Goal: Task Accomplishment & Management: Use online tool/utility

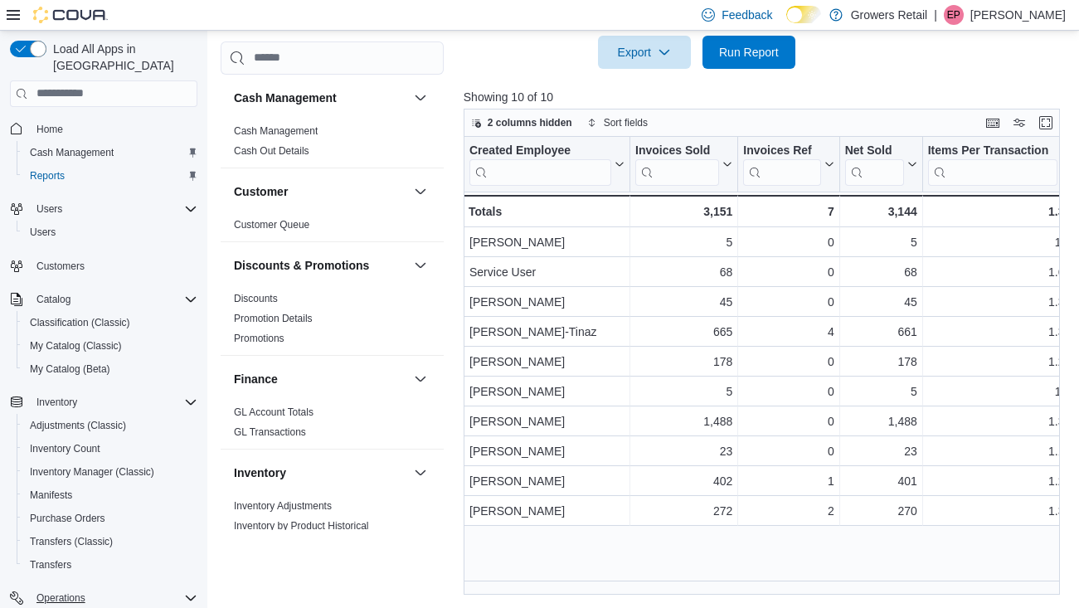
scroll to position [943, 0]
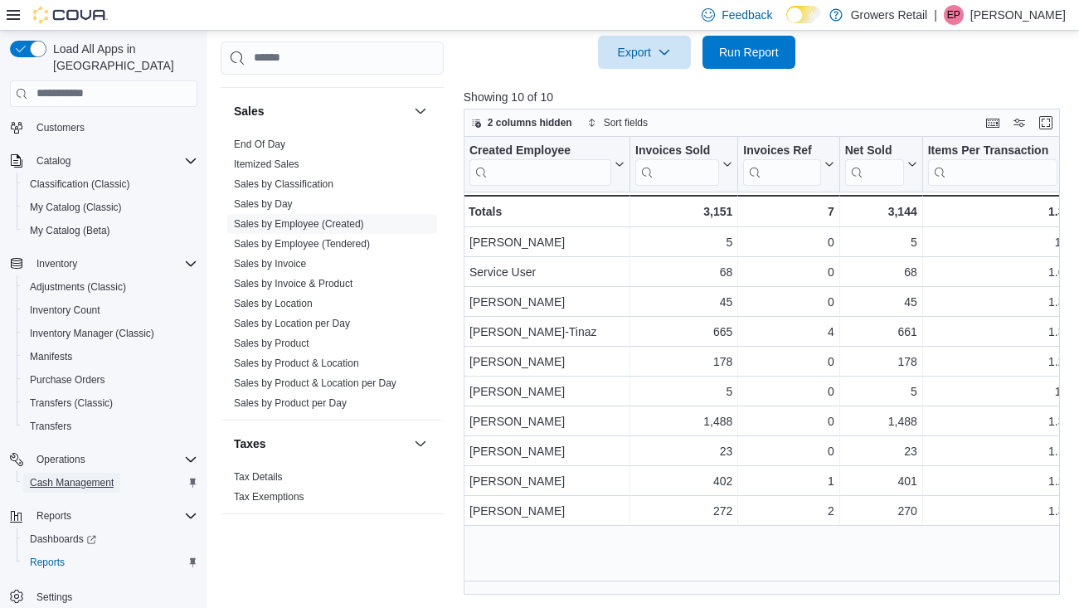
click at [76, 476] on span "Cash Management" at bounding box center [72, 482] width 84 height 13
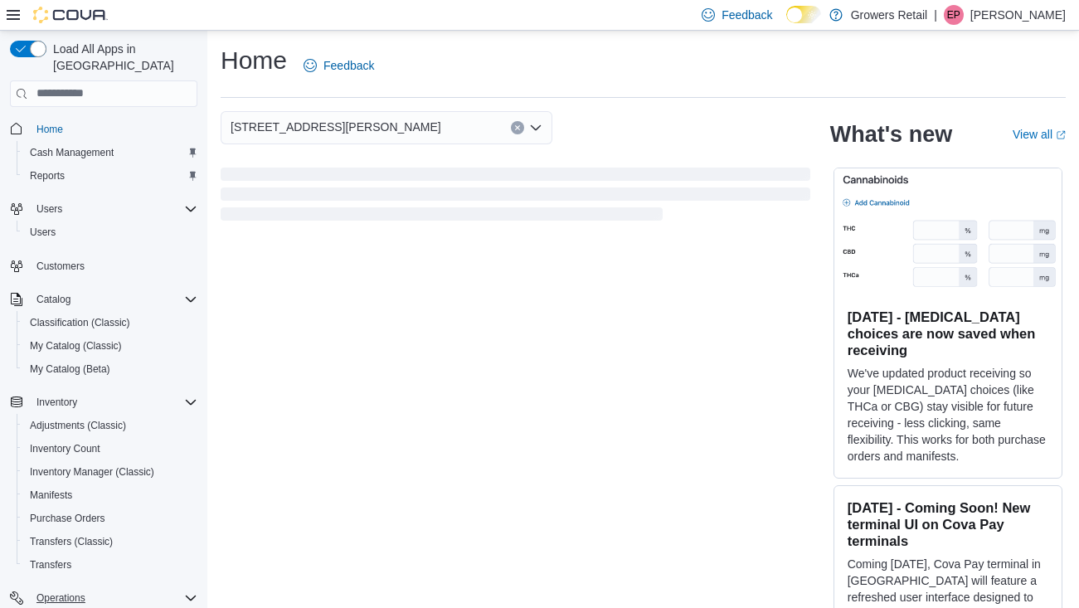
scroll to position [21, 0]
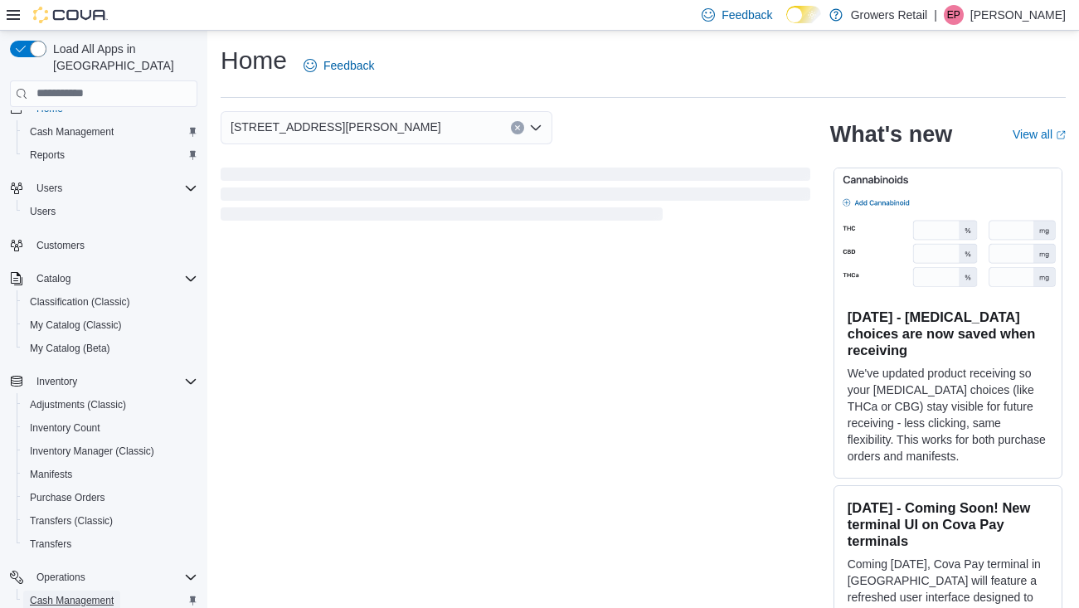
click at [74, 592] on span "Cash Management" at bounding box center [72, 601] width 84 height 20
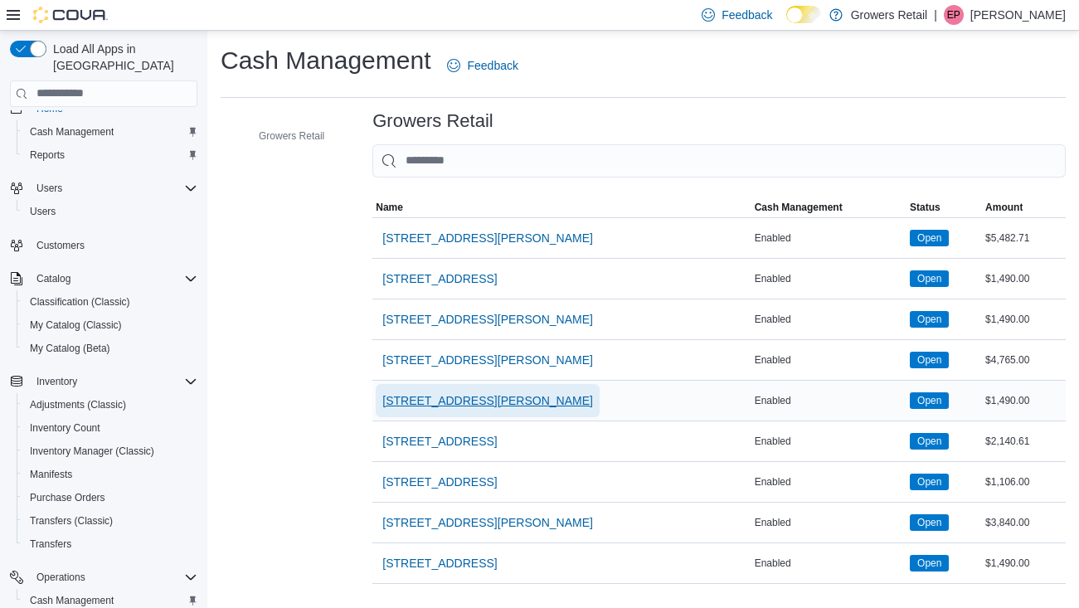
click at [484, 403] on span "[STREET_ADDRESS][PERSON_NAME]" at bounding box center [487, 400] width 211 height 17
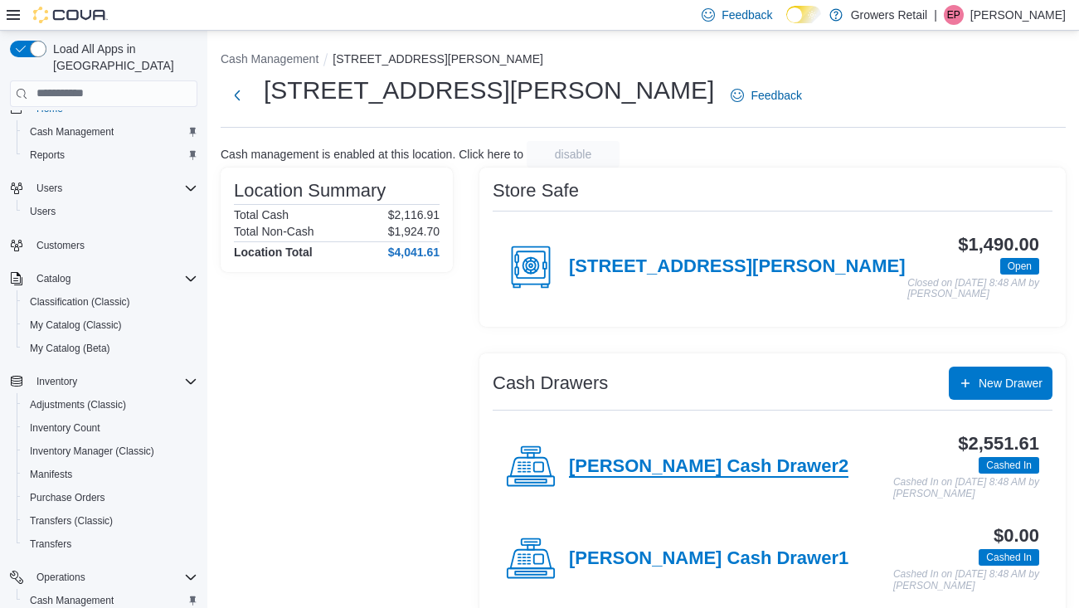
click at [646, 456] on h4 "[PERSON_NAME] Cash Drawer2" at bounding box center [709, 467] width 280 height 22
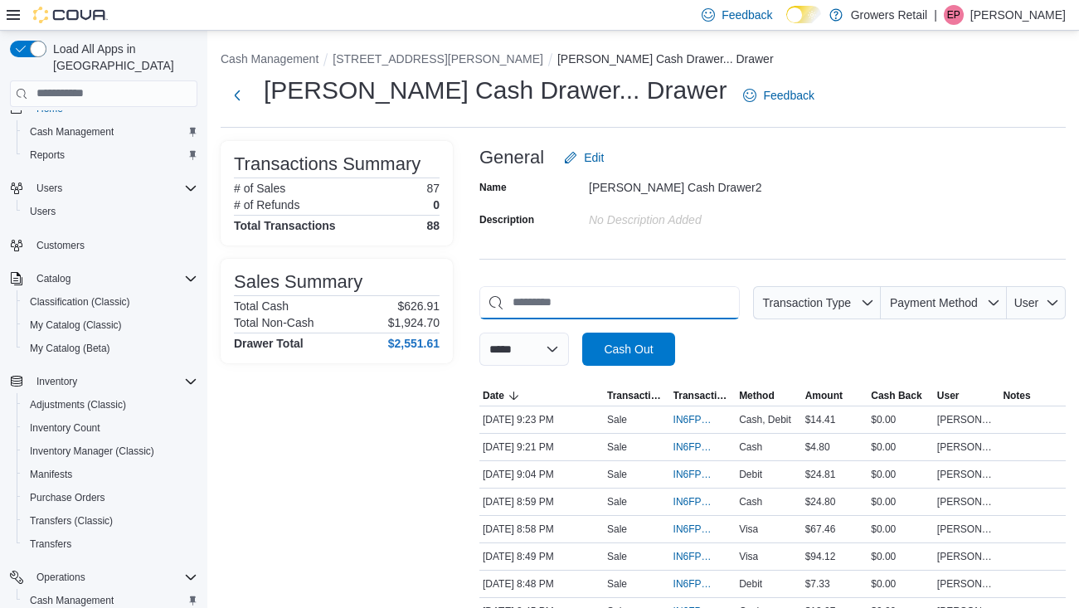
click at [553, 306] on input "This is a search bar. As you type, the results lower in the page will automatic…" at bounding box center [610, 302] width 261 height 33
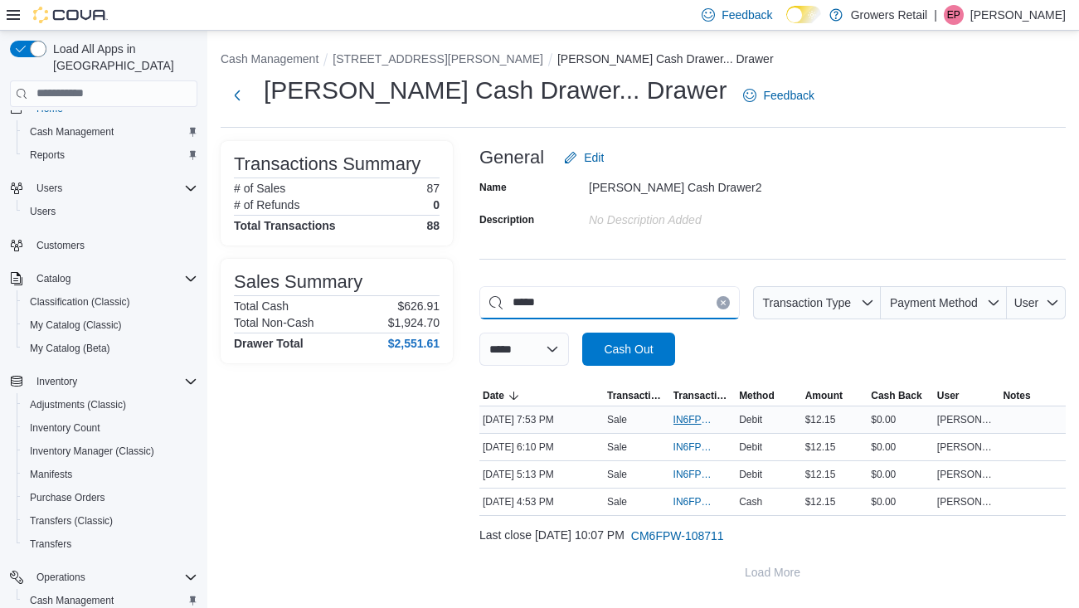
type input "*****"
click at [696, 418] on span "IN6FPW-2031177" at bounding box center [695, 419] width 43 height 13
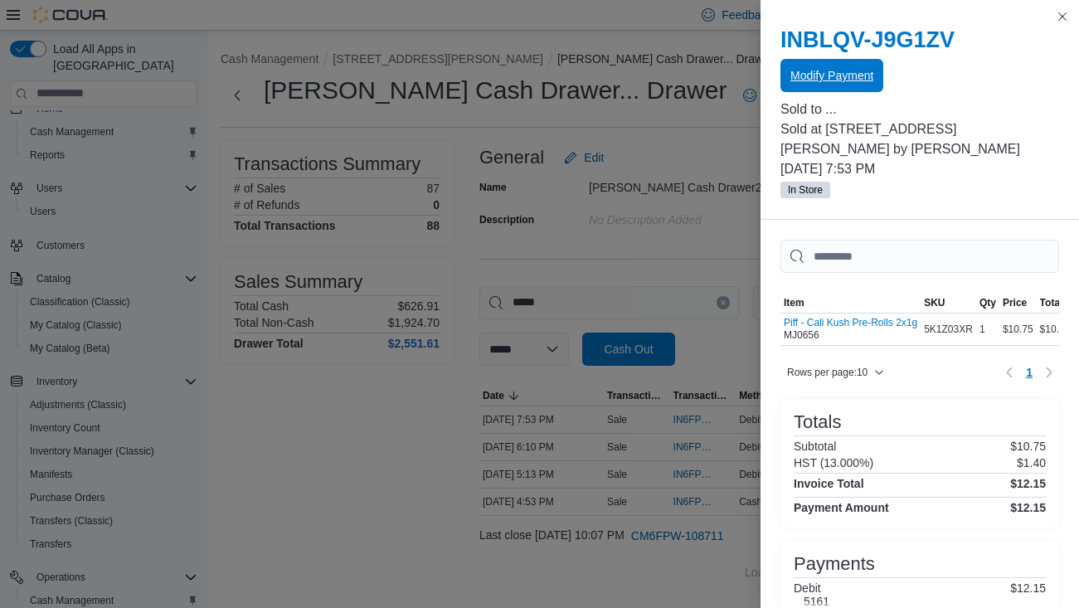
click at [826, 73] on span "Modify Payment" at bounding box center [832, 75] width 83 height 17
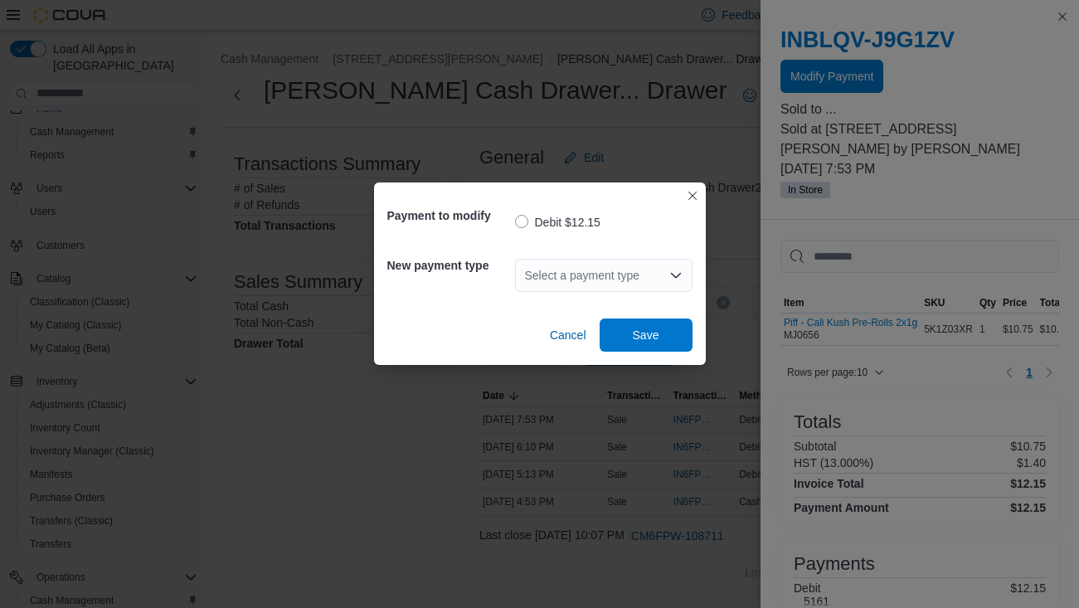
click at [619, 269] on div "Select a payment type" at bounding box center [604, 275] width 178 height 33
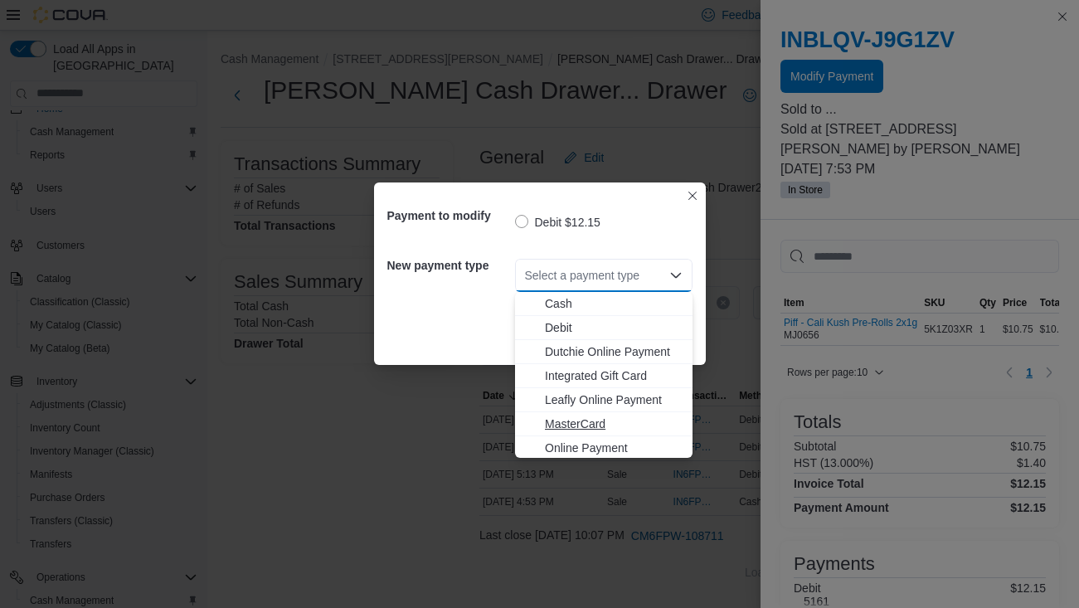
scroll to position [27, 0]
click at [560, 441] on span "Visa" at bounding box center [614, 445] width 138 height 17
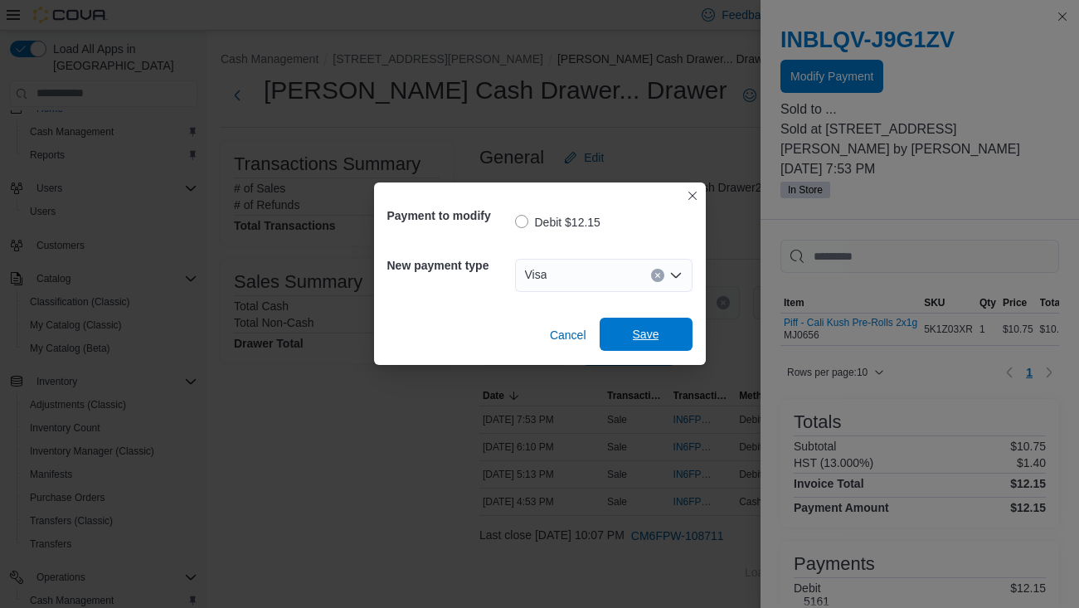
click at [636, 342] on span "Save" at bounding box center [646, 334] width 27 height 17
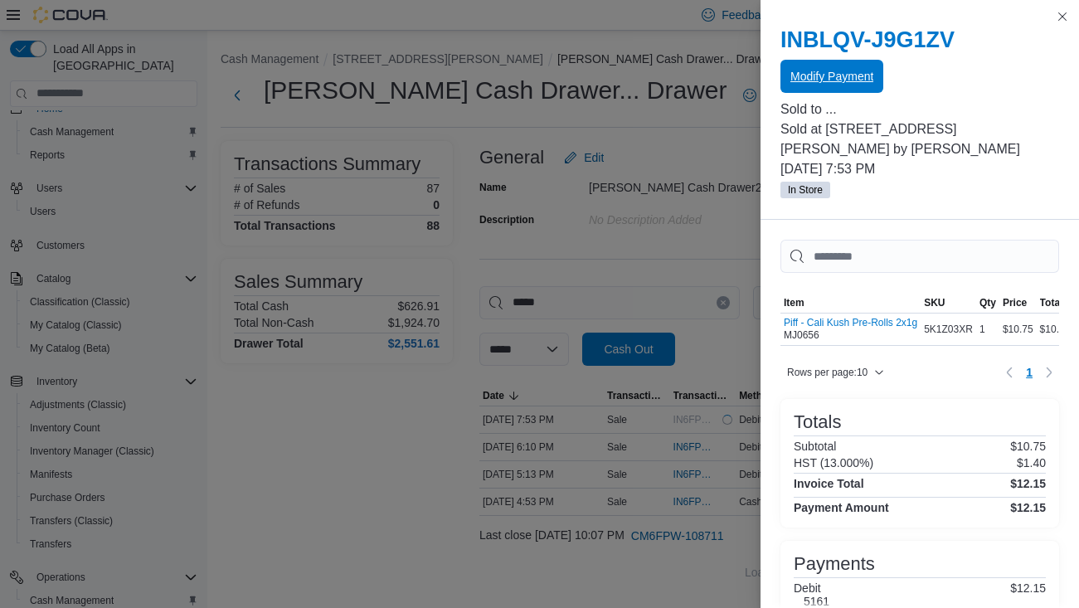
scroll to position [0, 0]
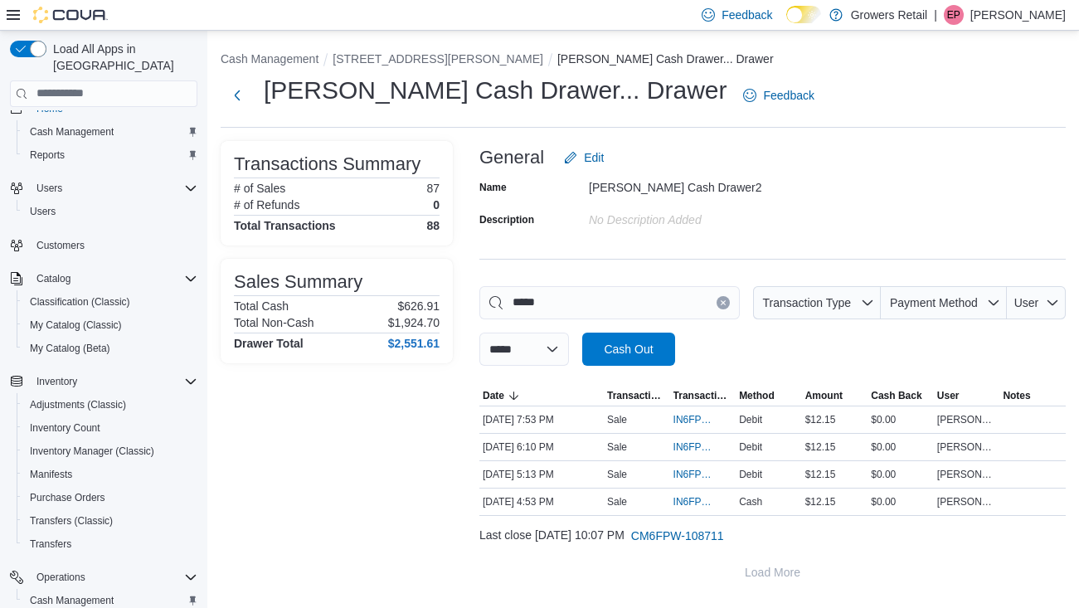
click at [720, 300] on icon "Clear input" at bounding box center [723, 303] width 7 height 7
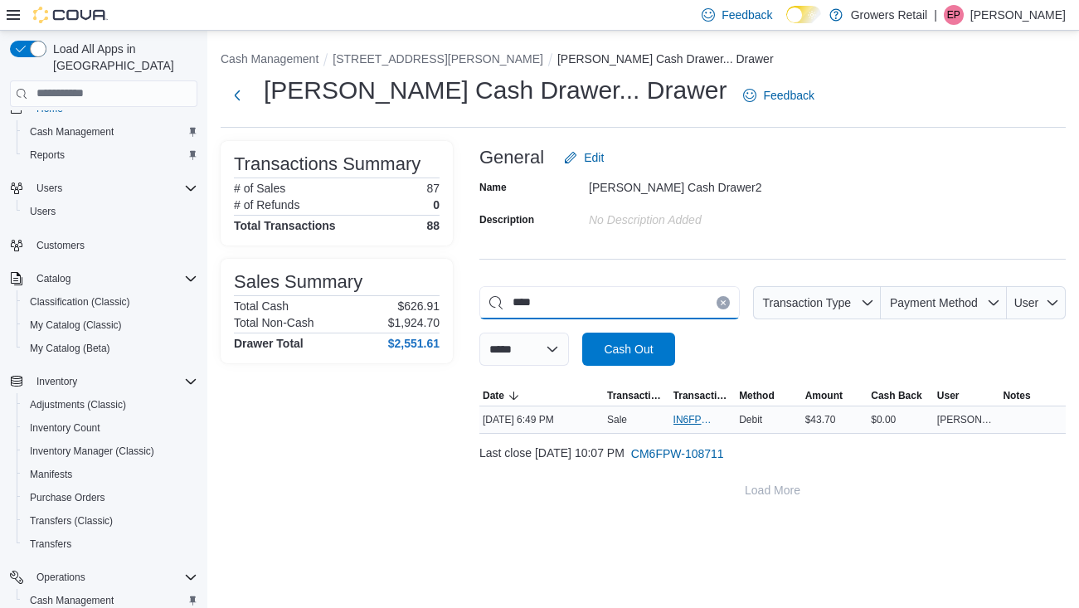
type input "****"
click at [696, 414] on span "IN6FPW-2031065" at bounding box center [695, 419] width 43 height 13
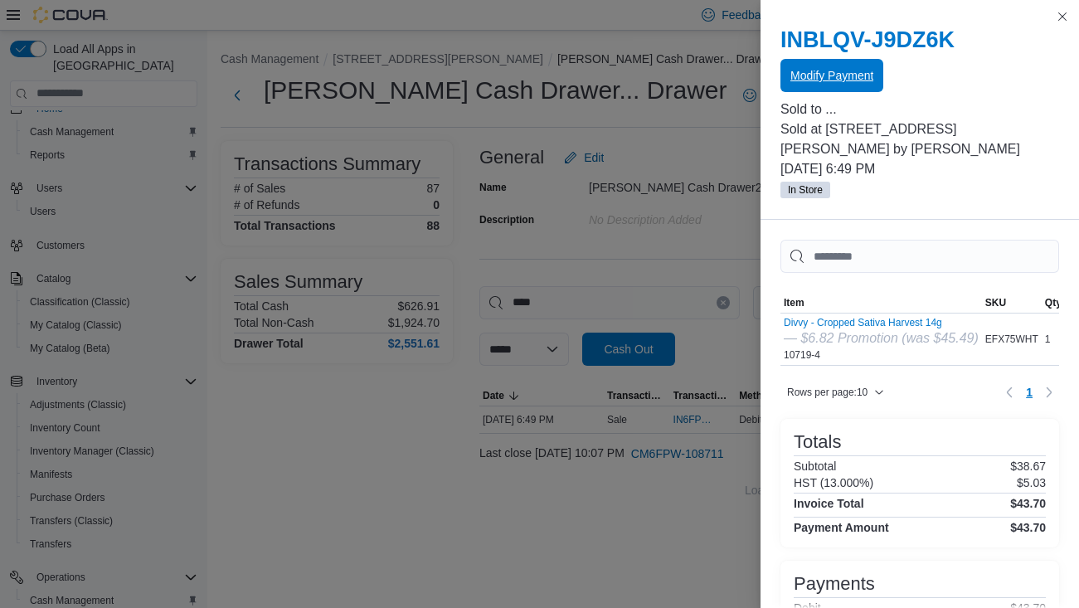
click at [816, 66] on span "Modify Payment" at bounding box center [832, 75] width 83 height 33
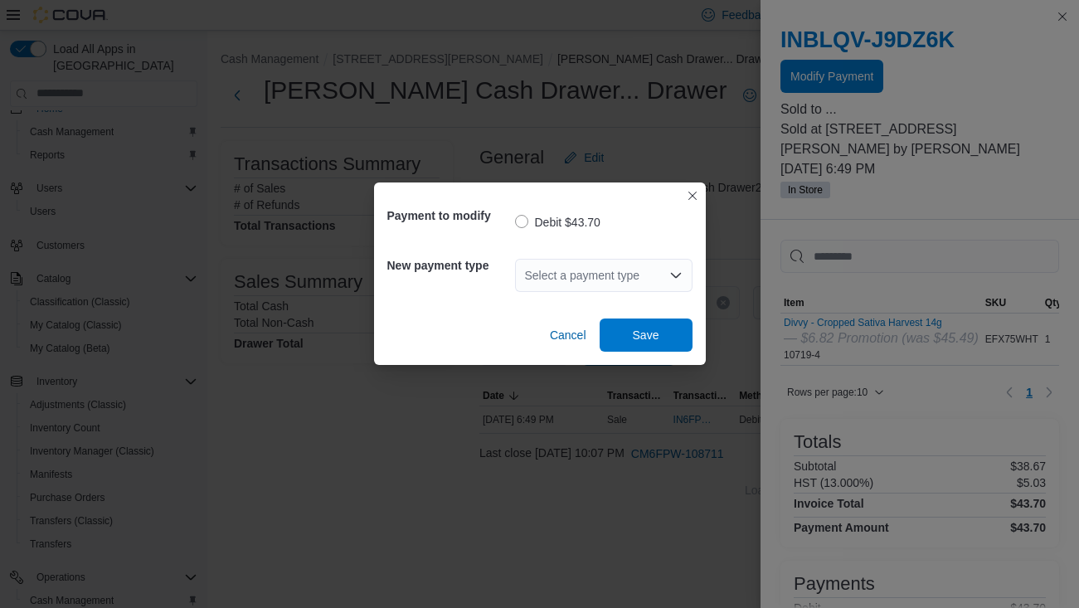
click at [597, 276] on div "Select a payment type" at bounding box center [604, 275] width 178 height 33
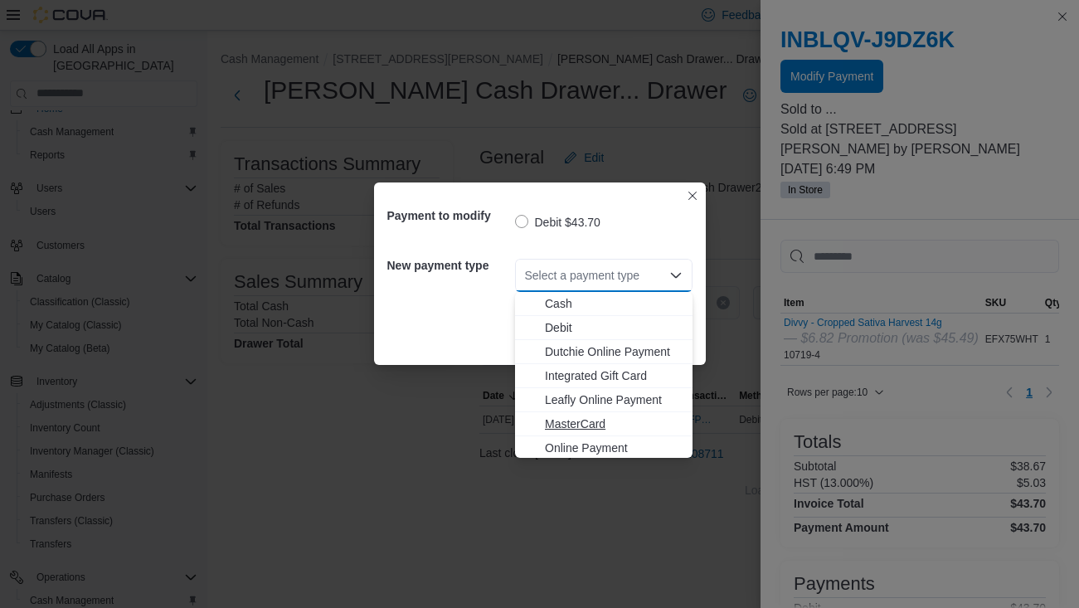
scroll to position [27, 0]
click at [553, 443] on span "Visa" at bounding box center [614, 445] width 138 height 17
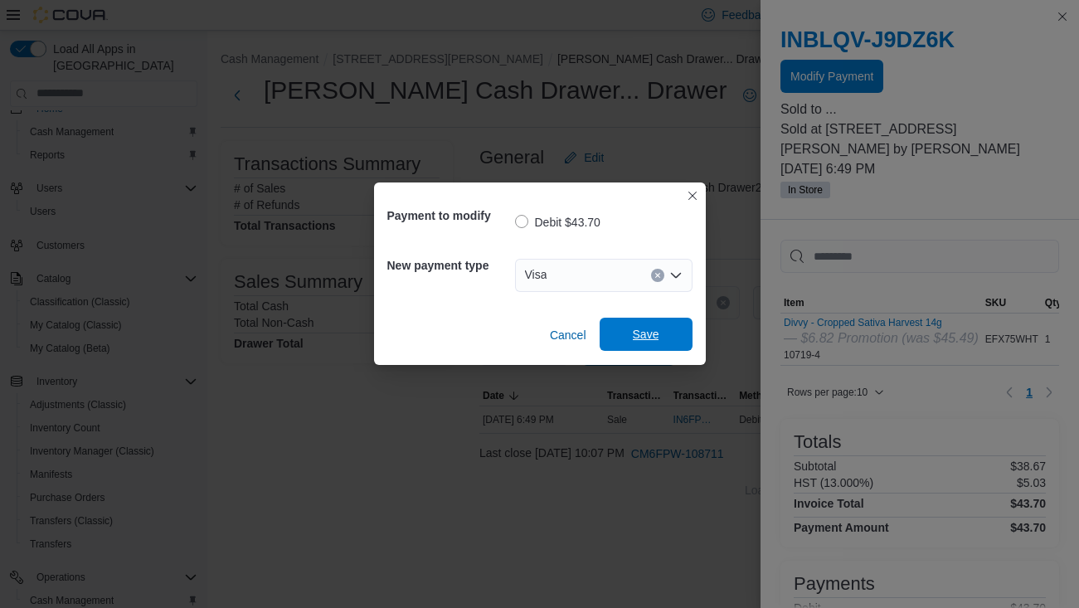
click at [645, 344] on span "Save" at bounding box center [646, 334] width 73 height 33
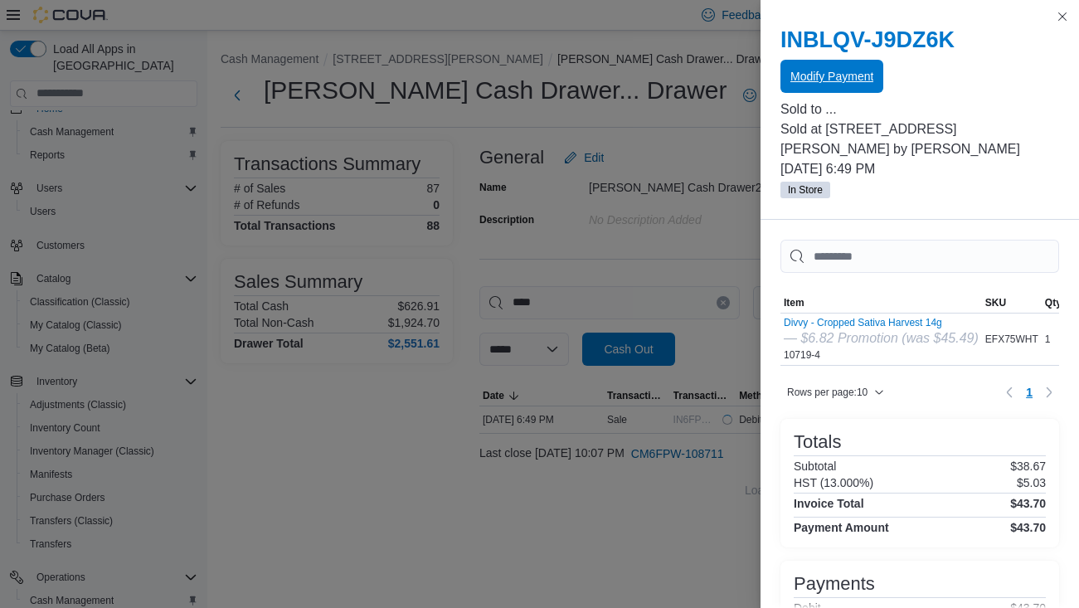
scroll to position [0, 0]
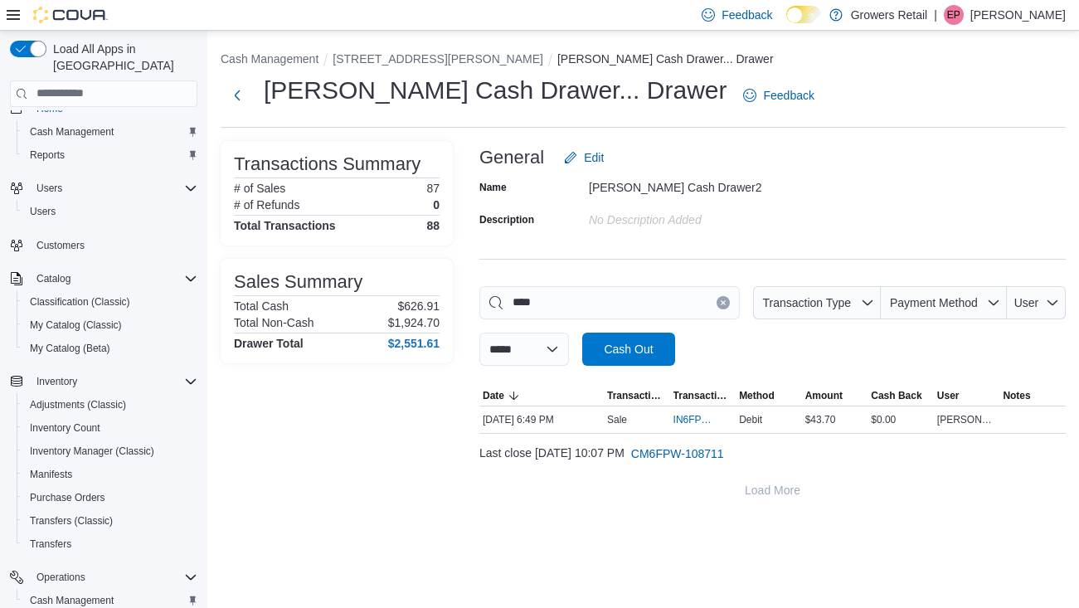
click at [720, 304] on icon "Clear input" at bounding box center [723, 303] width 7 height 7
type input "*****"
click at [686, 425] on span "IN6FPW-2030603" at bounding box center [695, 419] width 43 height 13
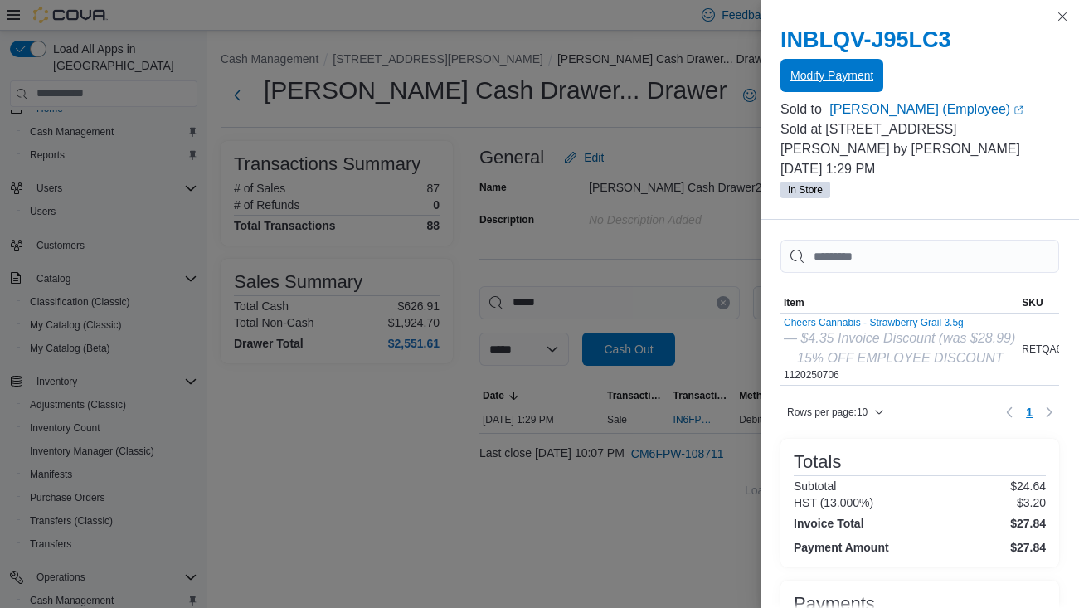
click at [872, 78] on span "Modify Payment" at bounding box center [832, 75] width 83 height 17
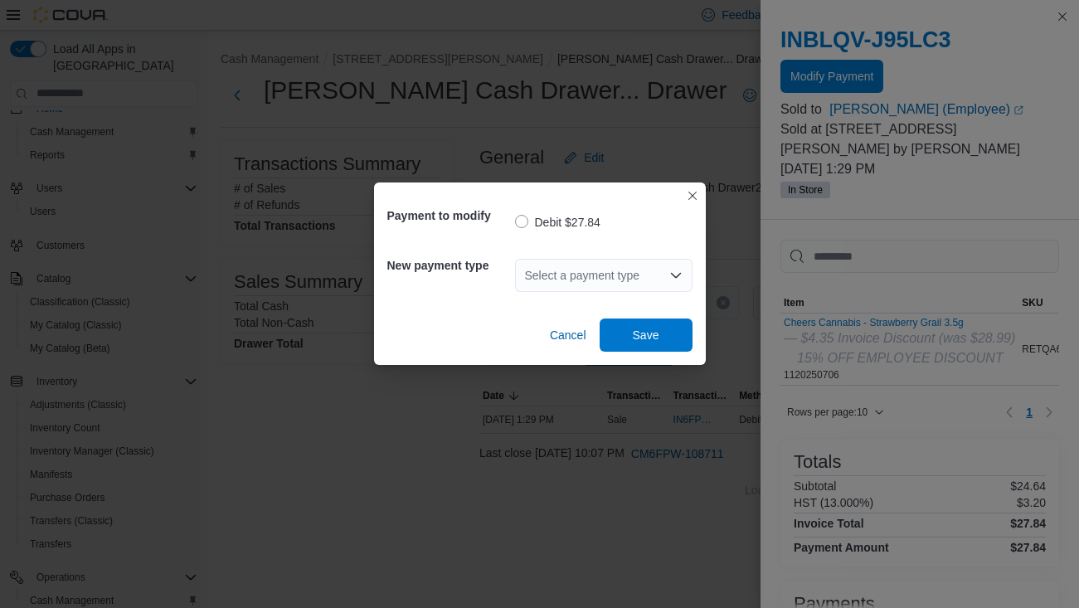
click at [598, 274] on div "Select a payment type" at bounding box center [604, 275] width 178 height 33
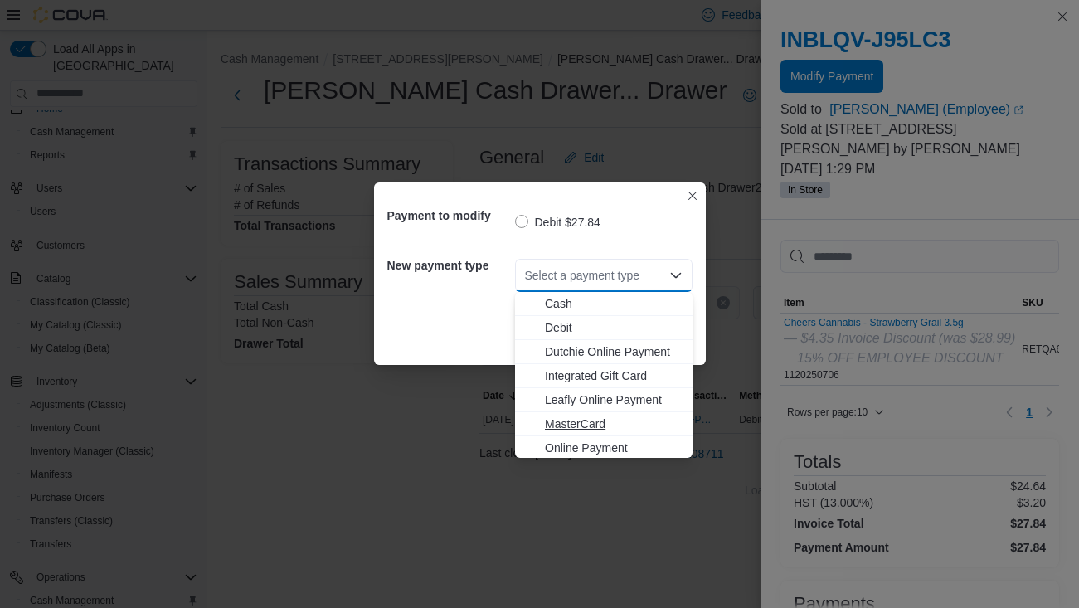
click at [568, 422] on span "MasterCard" at bounding box center [614, 424] width 138 height 17
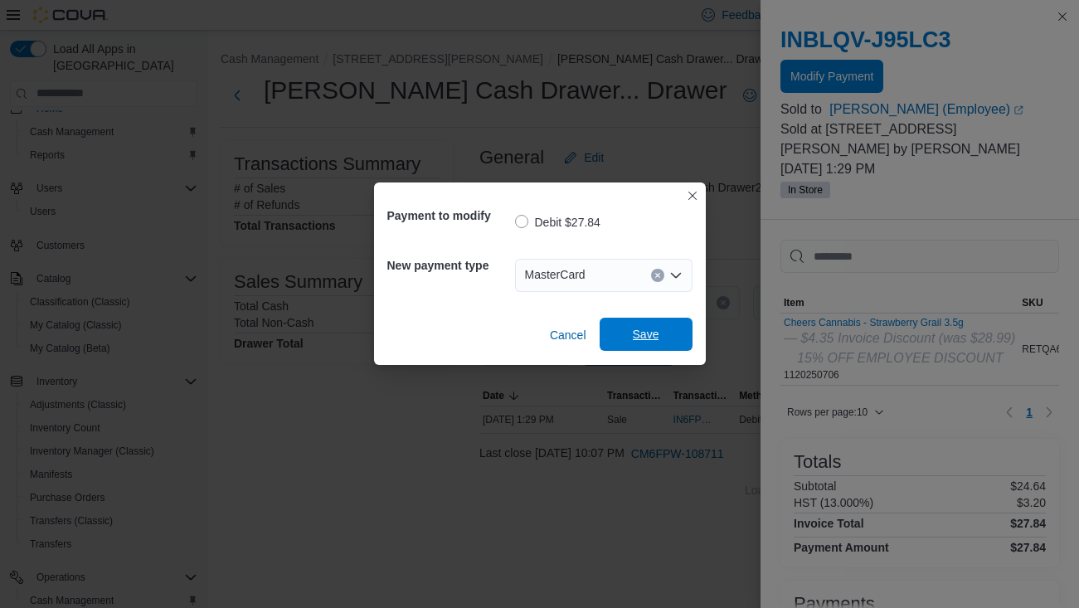
click at [658, 326] on span "Save" at bounding box center [646, 334] width 73 height 33
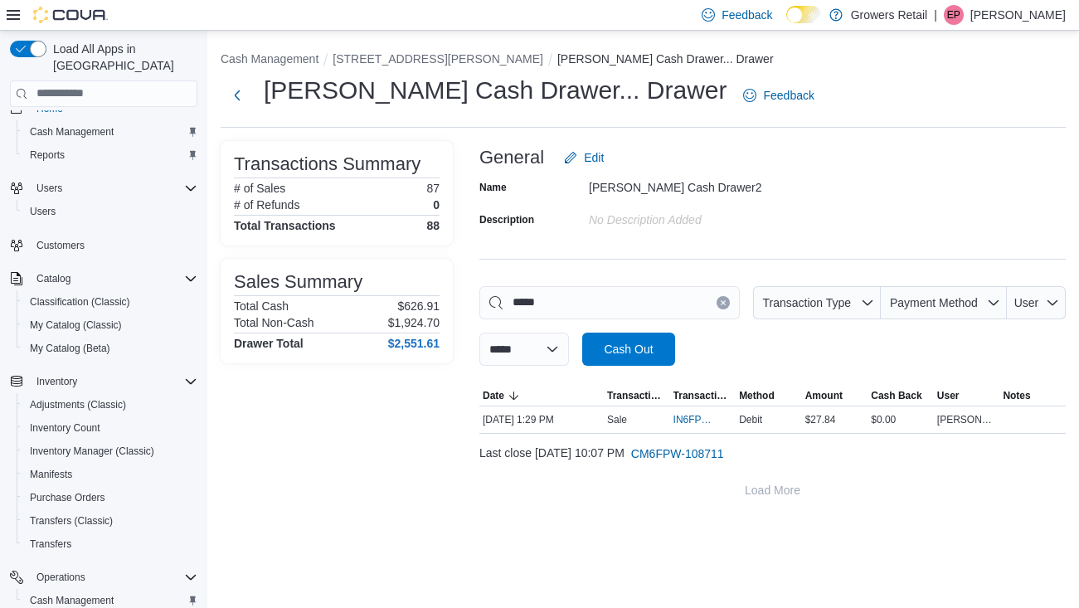
click at [720, 300] on icon "Clear input" at bounding box center [723, 303] width 7 height 7
type input "*****"
click at [688, 413] on span "IN6FPW-2030391" at bounding box center [695, 419] width 43 height 13
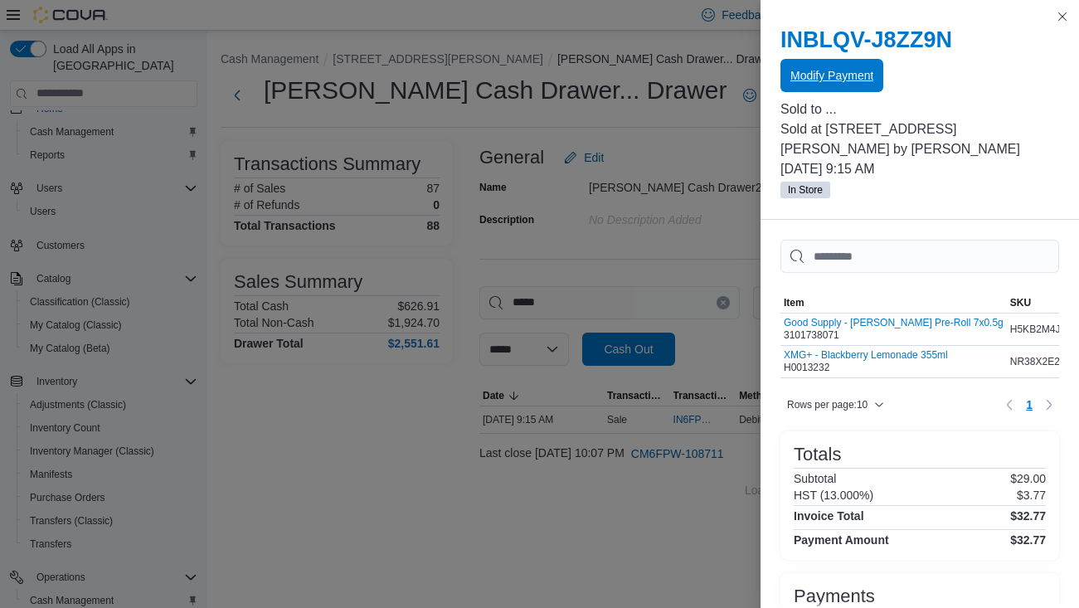
click at [855, 87] on span "Modify Payment" at bounding box center [832, 75] width 83 height 33
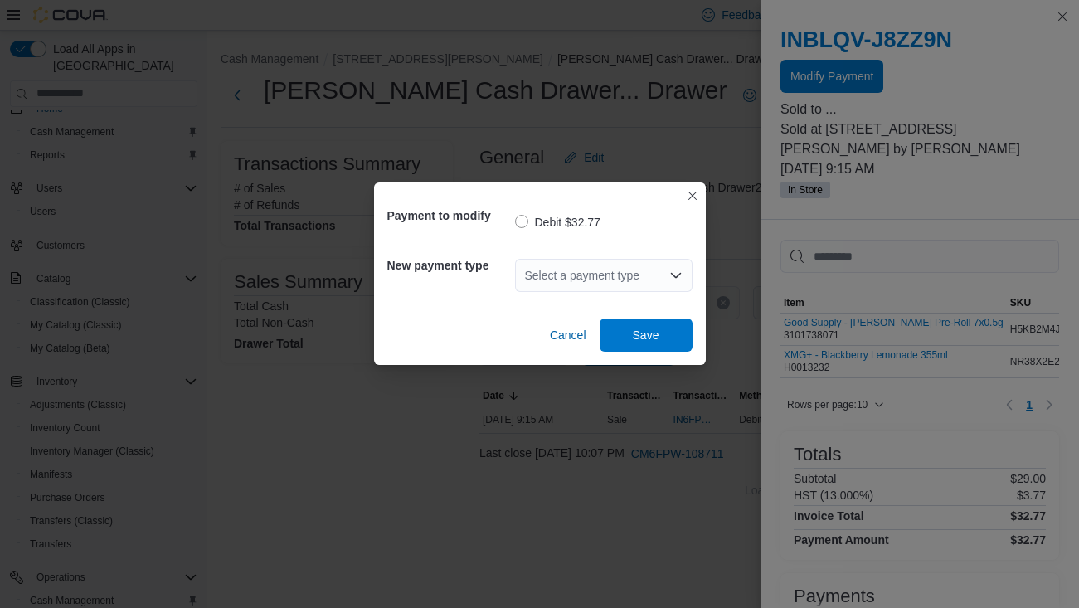
click at [581, 285] on div "Select a payment type" at bounding box center [604, 275] width 178 height 33
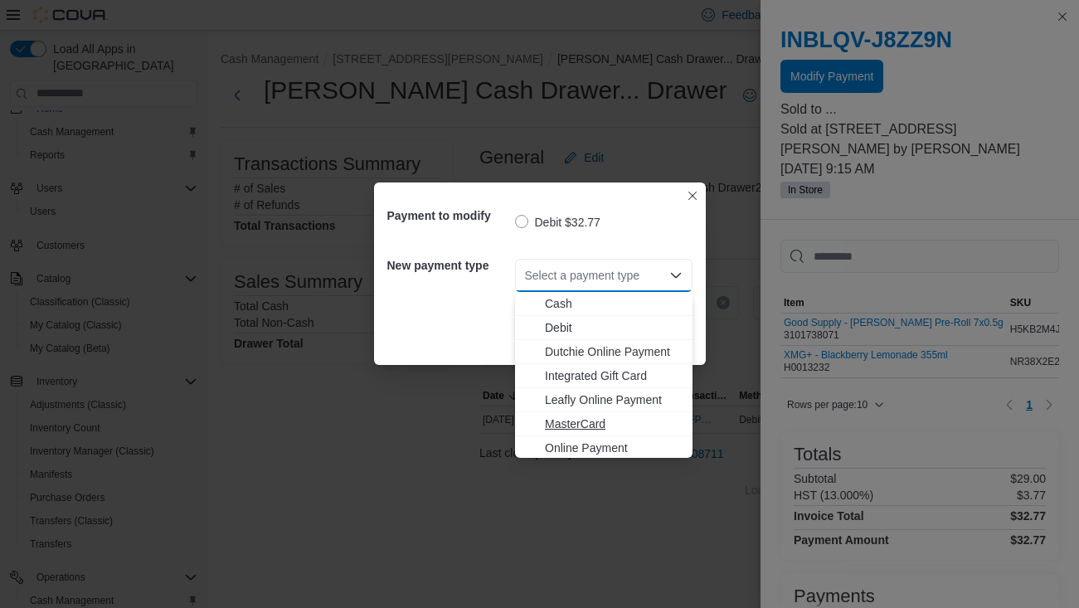
click at [565, 418] on span "MasterCard" at bounding box center [614, 424] width 138 height 17
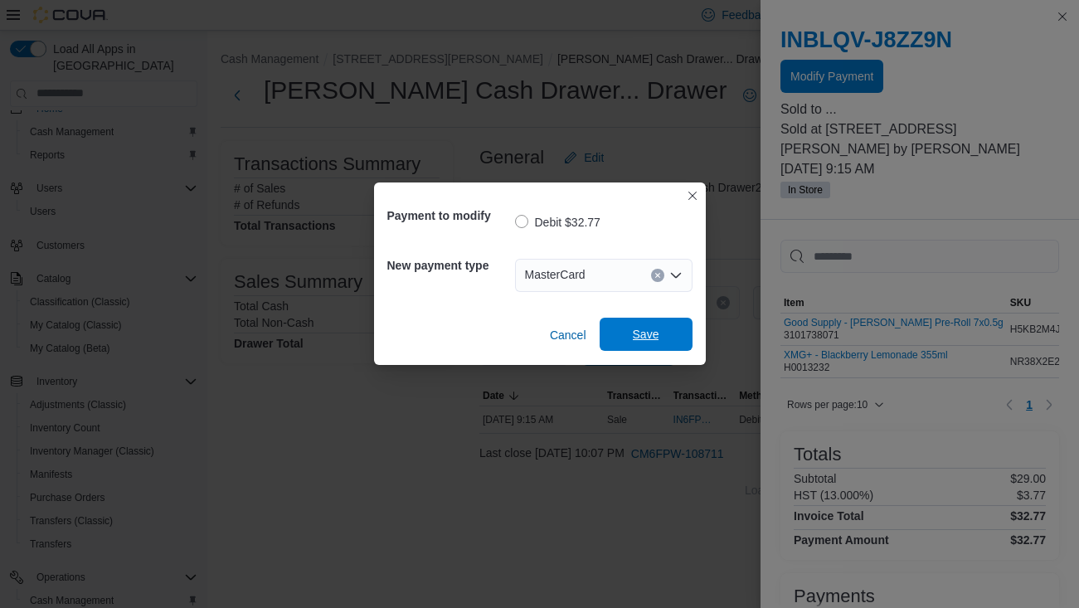
click at [654, 348] on span "Save" at bounding box center [646, 334] width 73 height 33
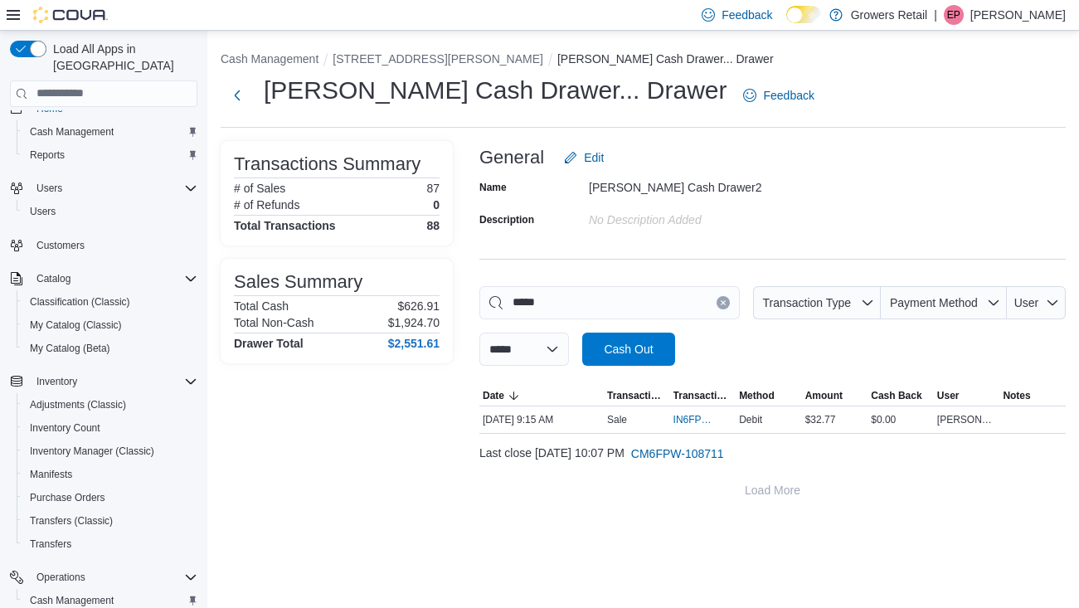
click at [720, 300] on icon "Clear input" at bounding box center [723, 303] width 7 height 7
type input "*****"
click at [680, 415] on span "IN6FPW-2030532" at bounding box center [695, 419] width 43 height 13
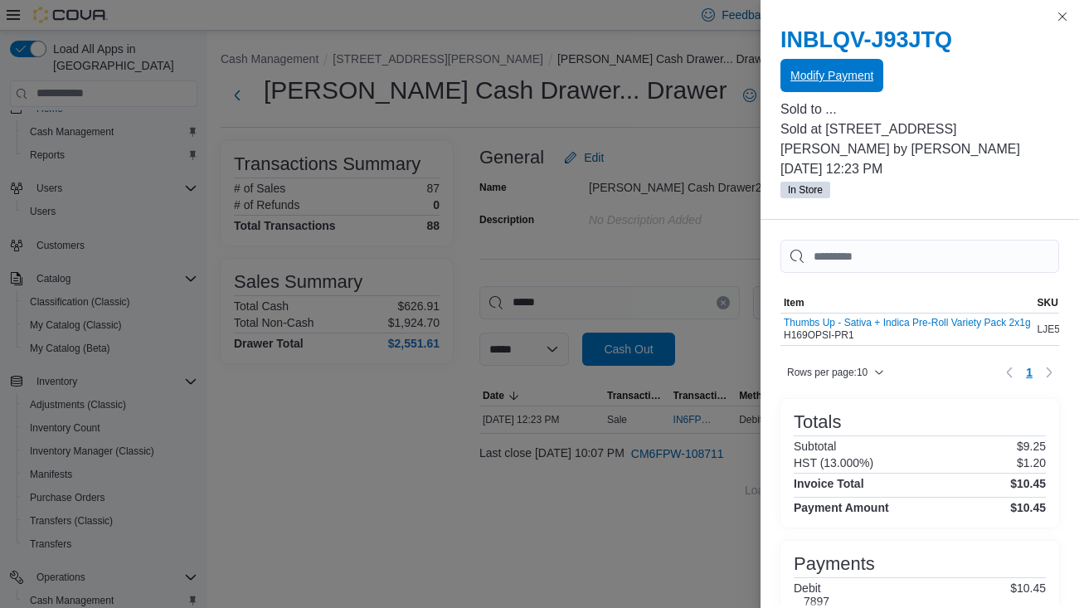
click at [855, 84] on span "Modify Payment" at bounding box center [832, 75] width 83 height 33
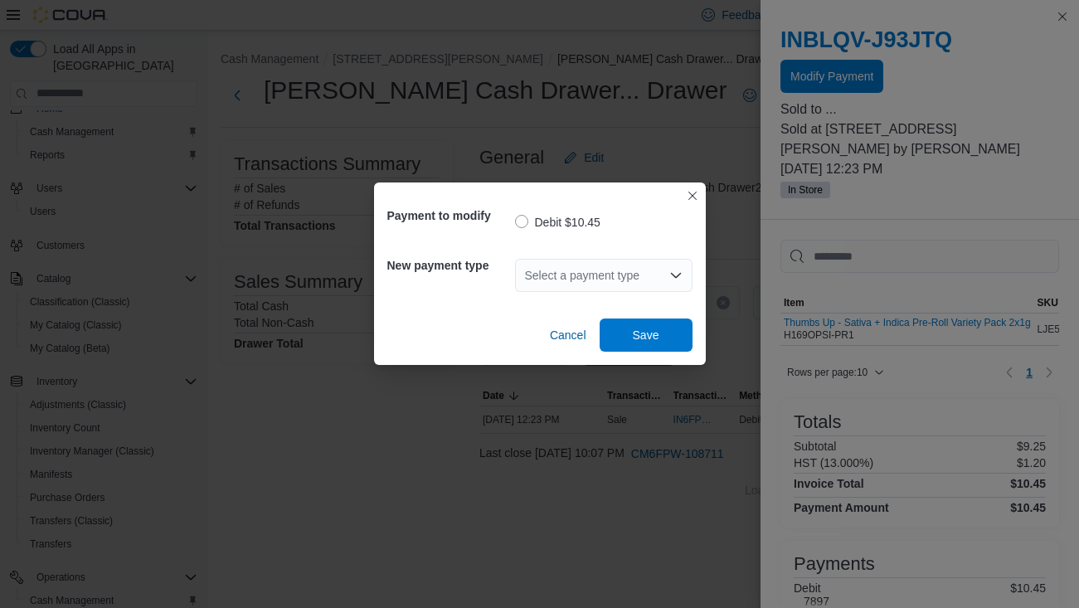
click at [574, 288] on div "Select a payment type" at bounding box center [604, 275] width 178 height 33
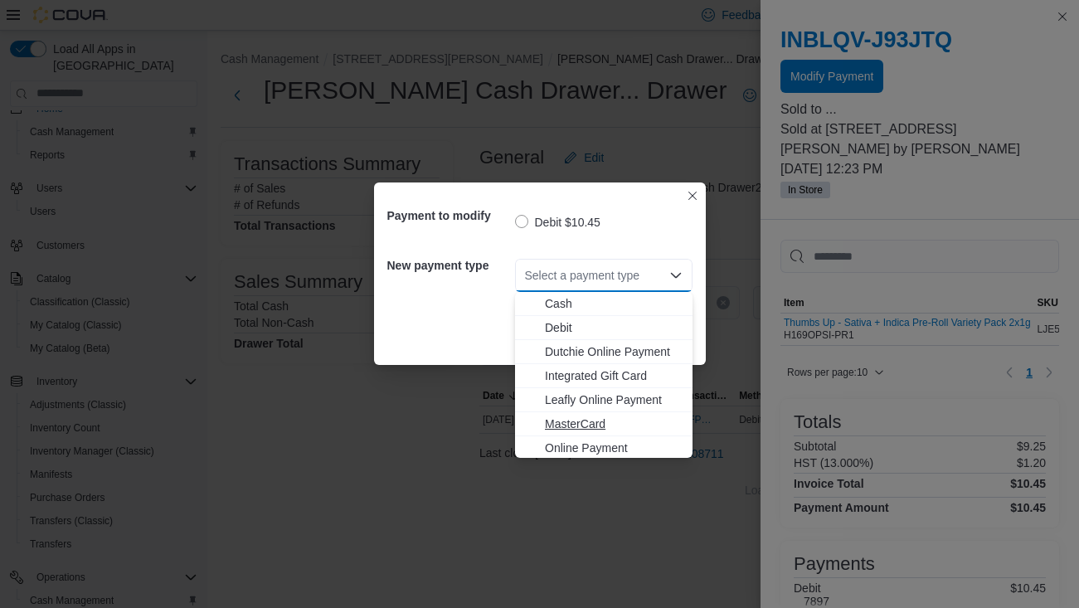
click at [560, 433] on button "MasterCard" at bounding box center [604, 424] width 178 height 24
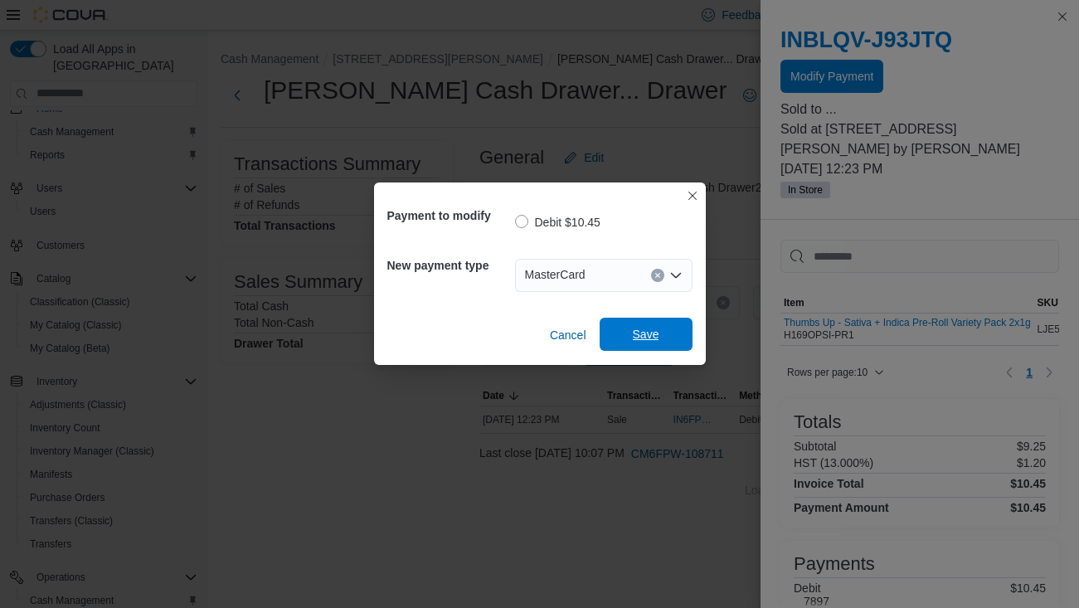
click at [652, 350] on span "Save" at bounding box center [646, 334] width 73 height 33
